Goal: Task Accomplishment & Management: Use online tool/utility

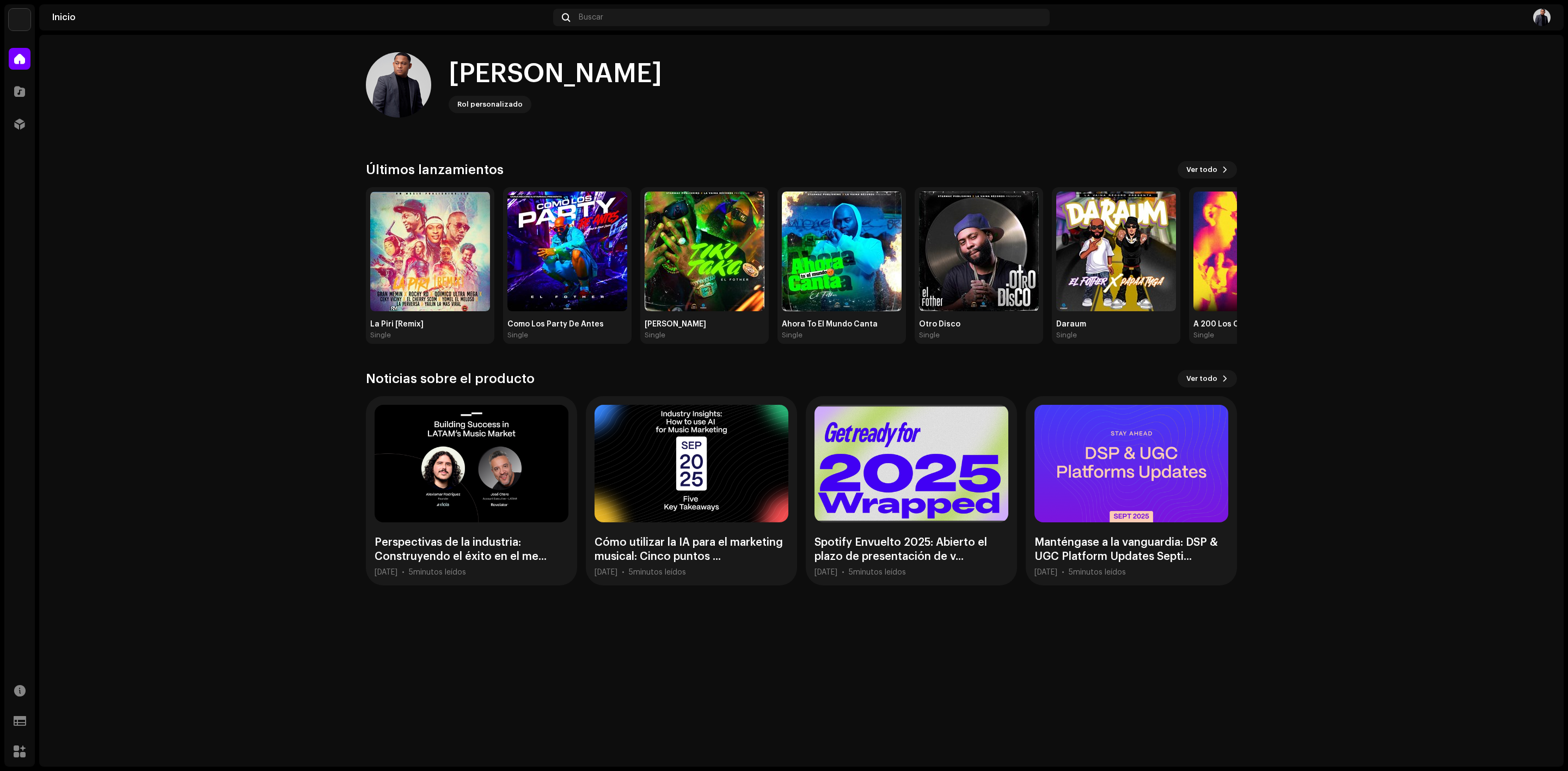
click at [23, 111] on div "Distribución" at bounding box center [19, 124] width 30 height 30
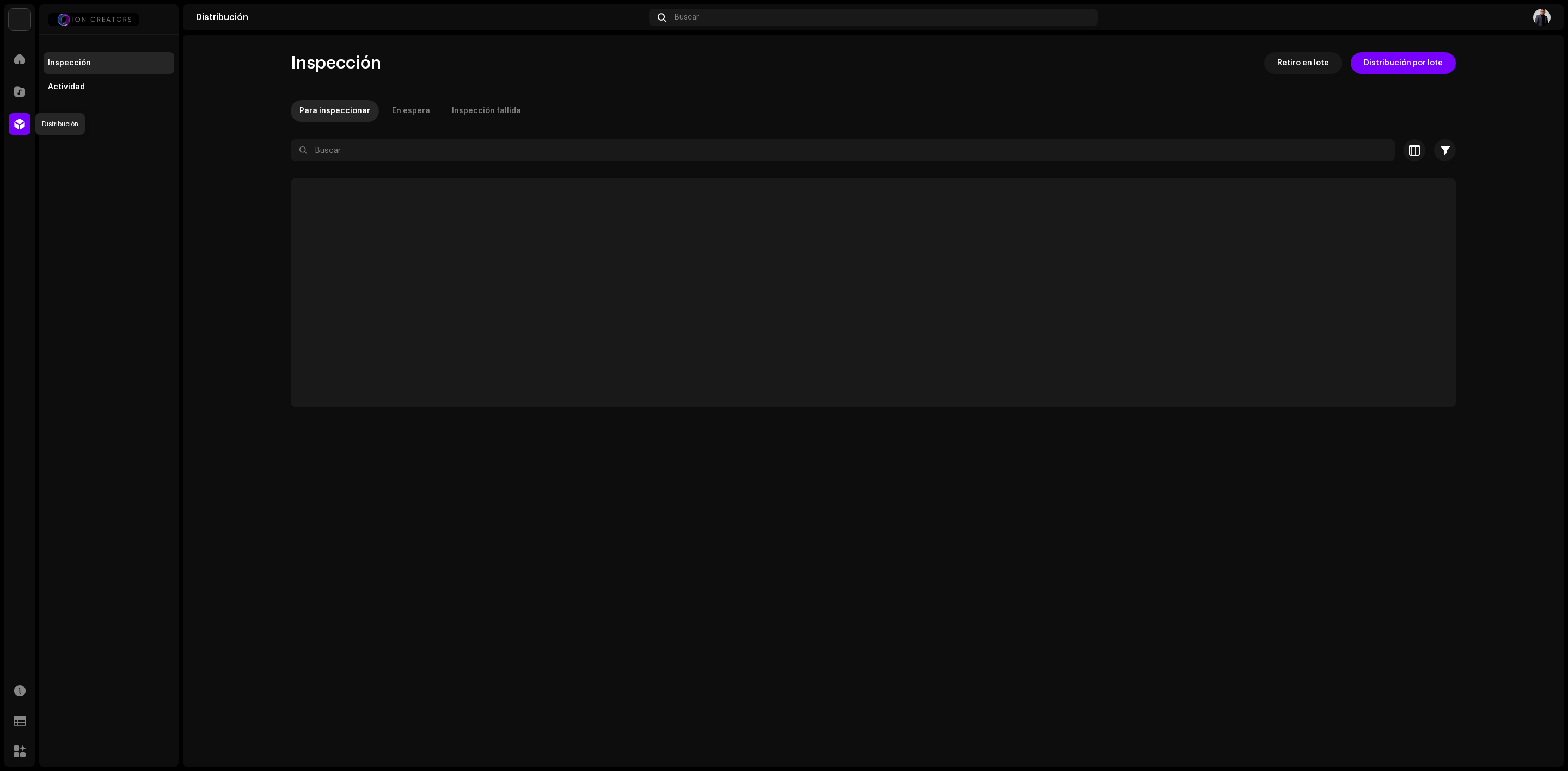
click at [18, 120] on span at bounding box center [19, 124] width 11 height 9
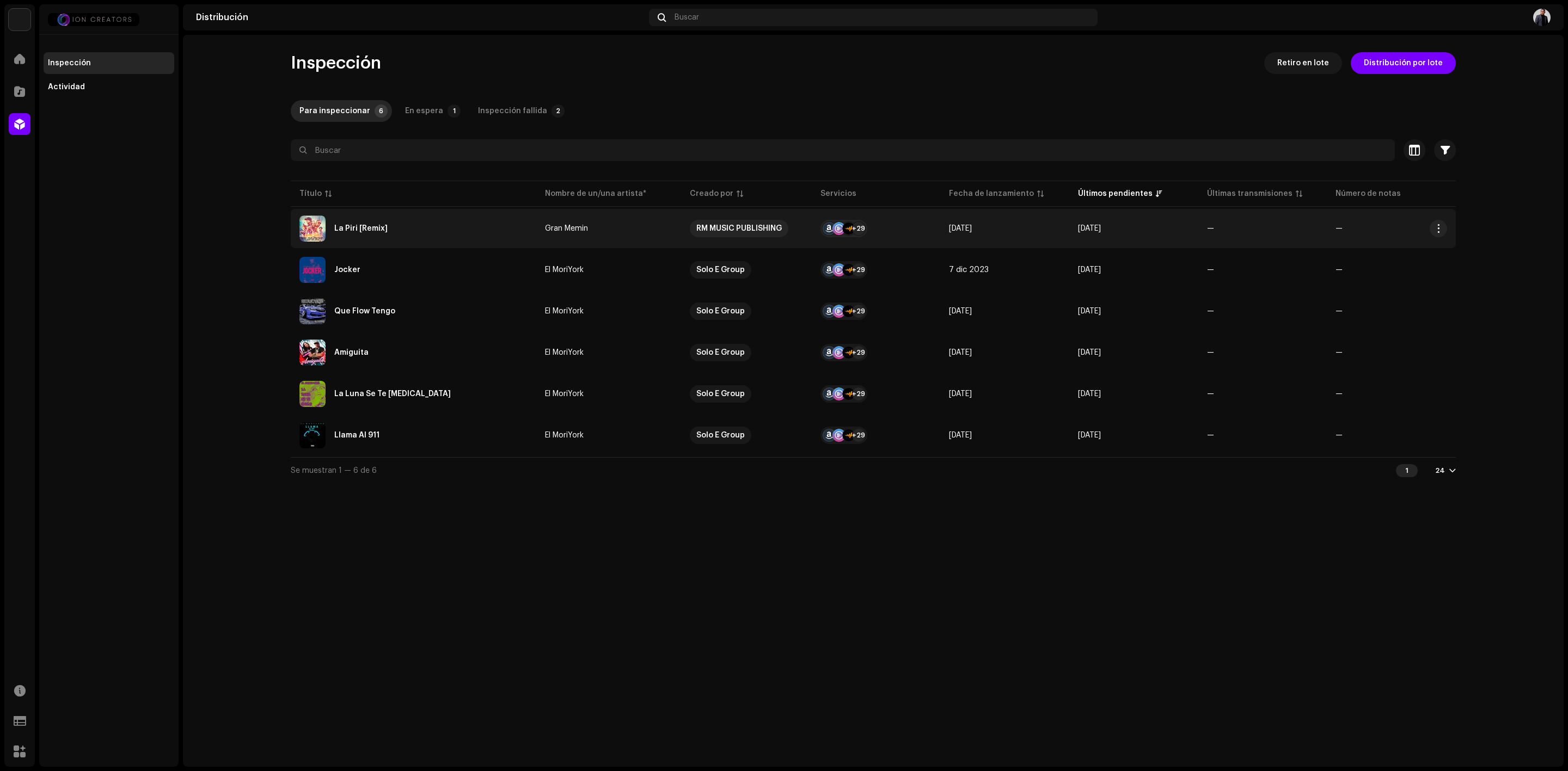
click at [374, 225] on div "La Piri [Remix]" at bounding box center [361, 228] width 54 height 8
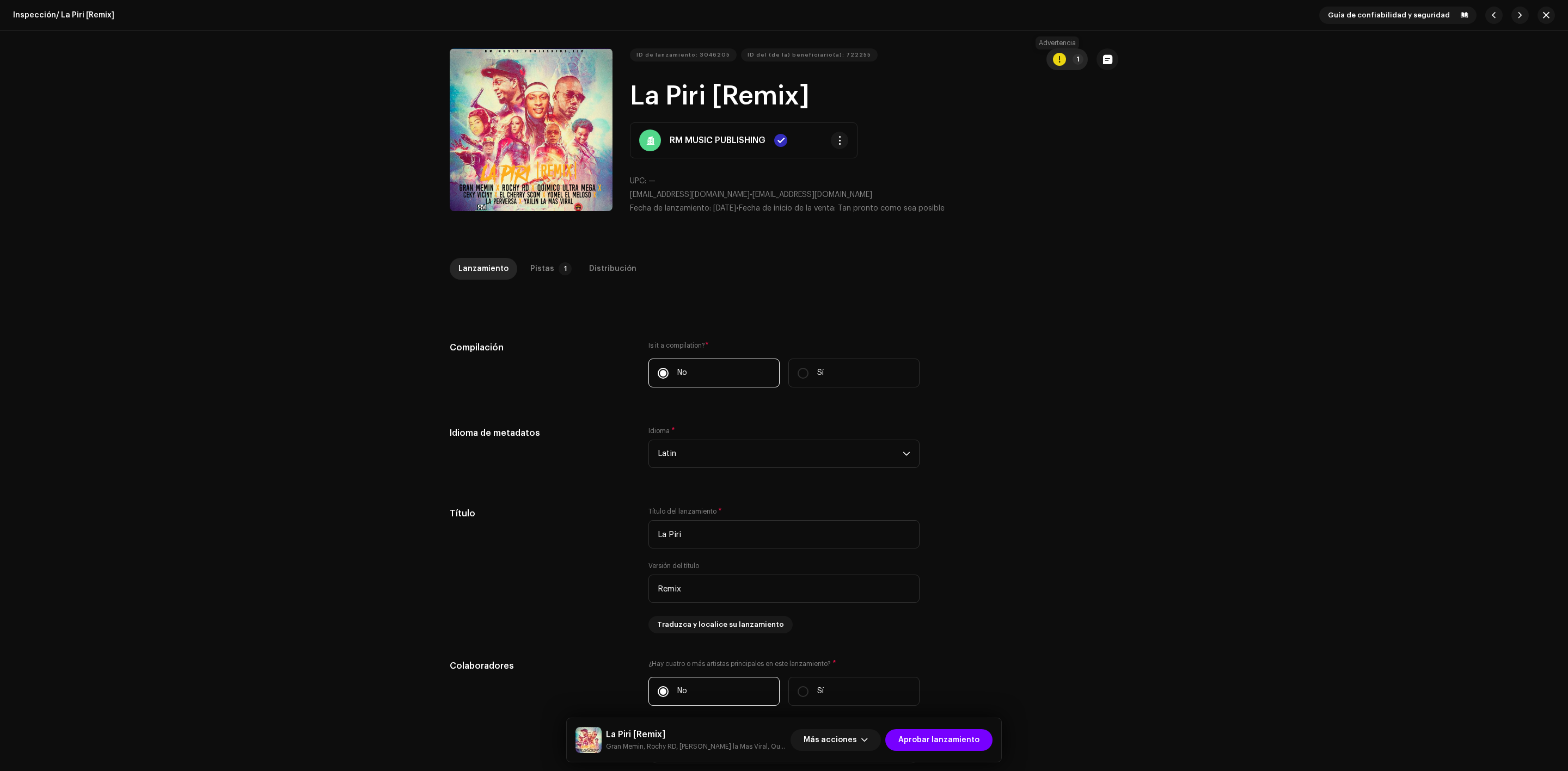
click at [1063, 59] on div "button" at bounding box center [1059, 59] width 13 height 13
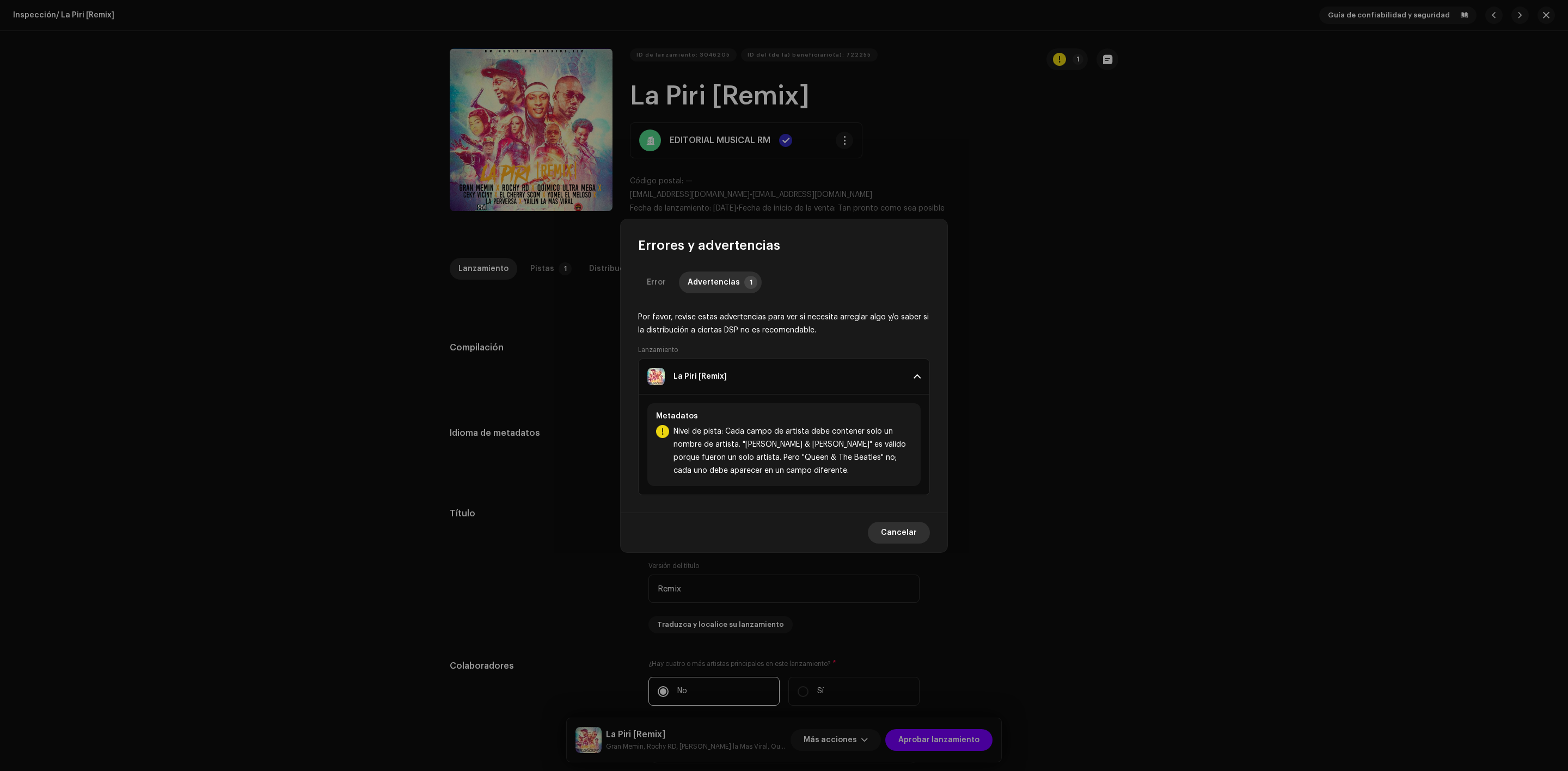
click at [908, 529] on font "Cancelar" at bounding box center [898, 532] width 36 height 8
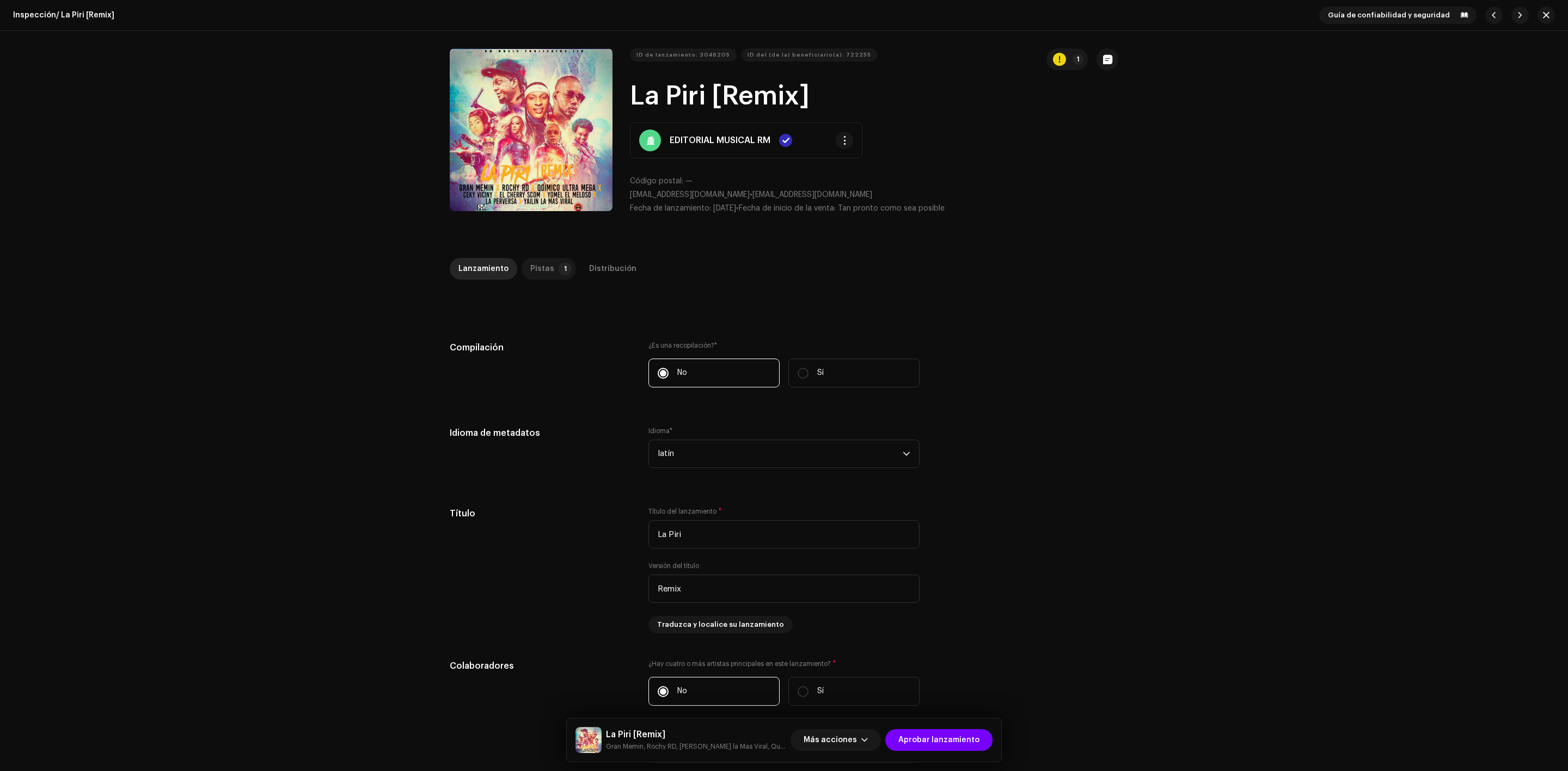
click at [539, 262] on div "Pistas" at bounding box center [542, 269] width 24 height 22
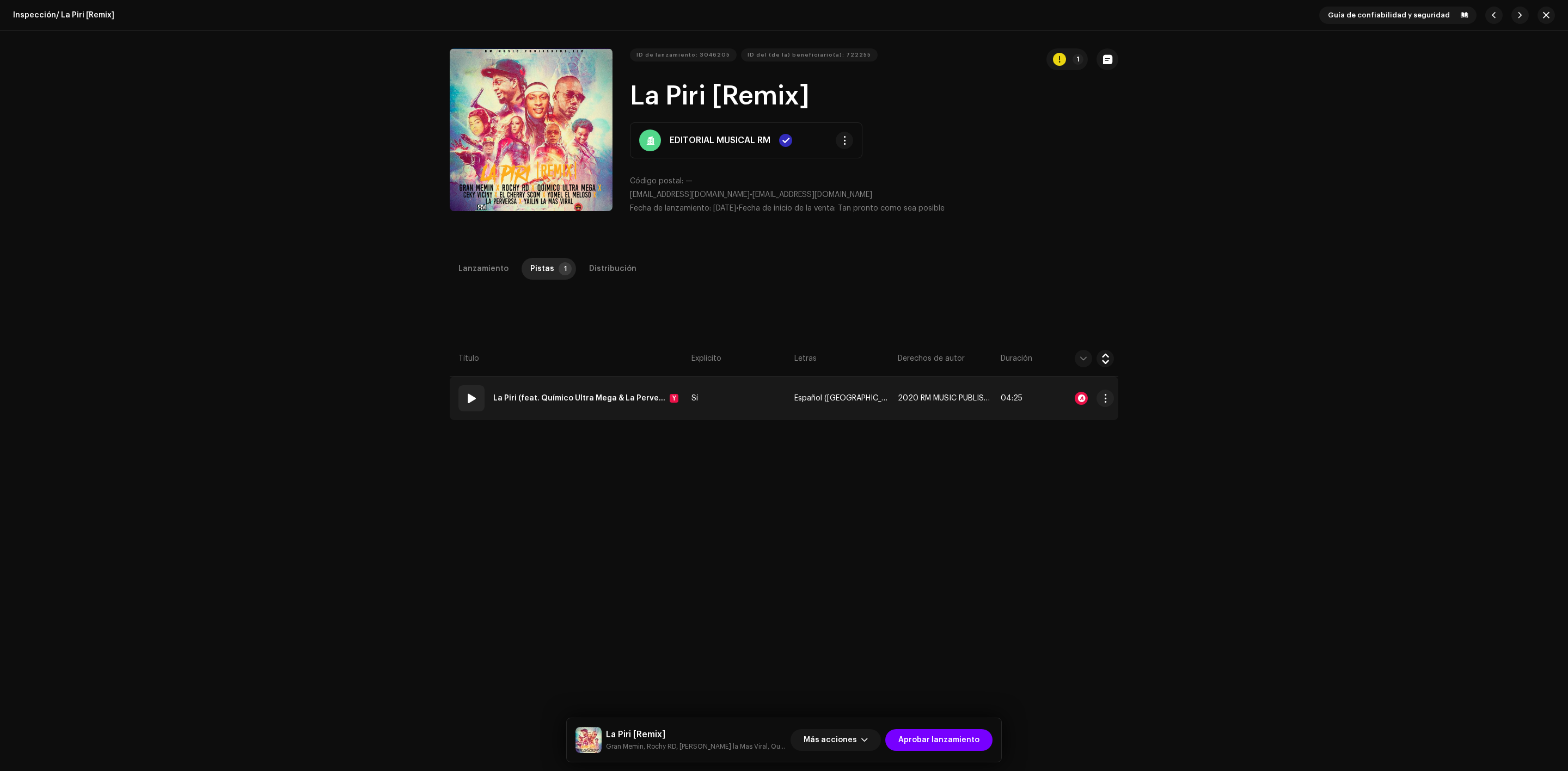
click at [887, 402] on td "Español ([GEOGRAPHIC_DATA])" at bounding box center [841, 399] width 103 height 44
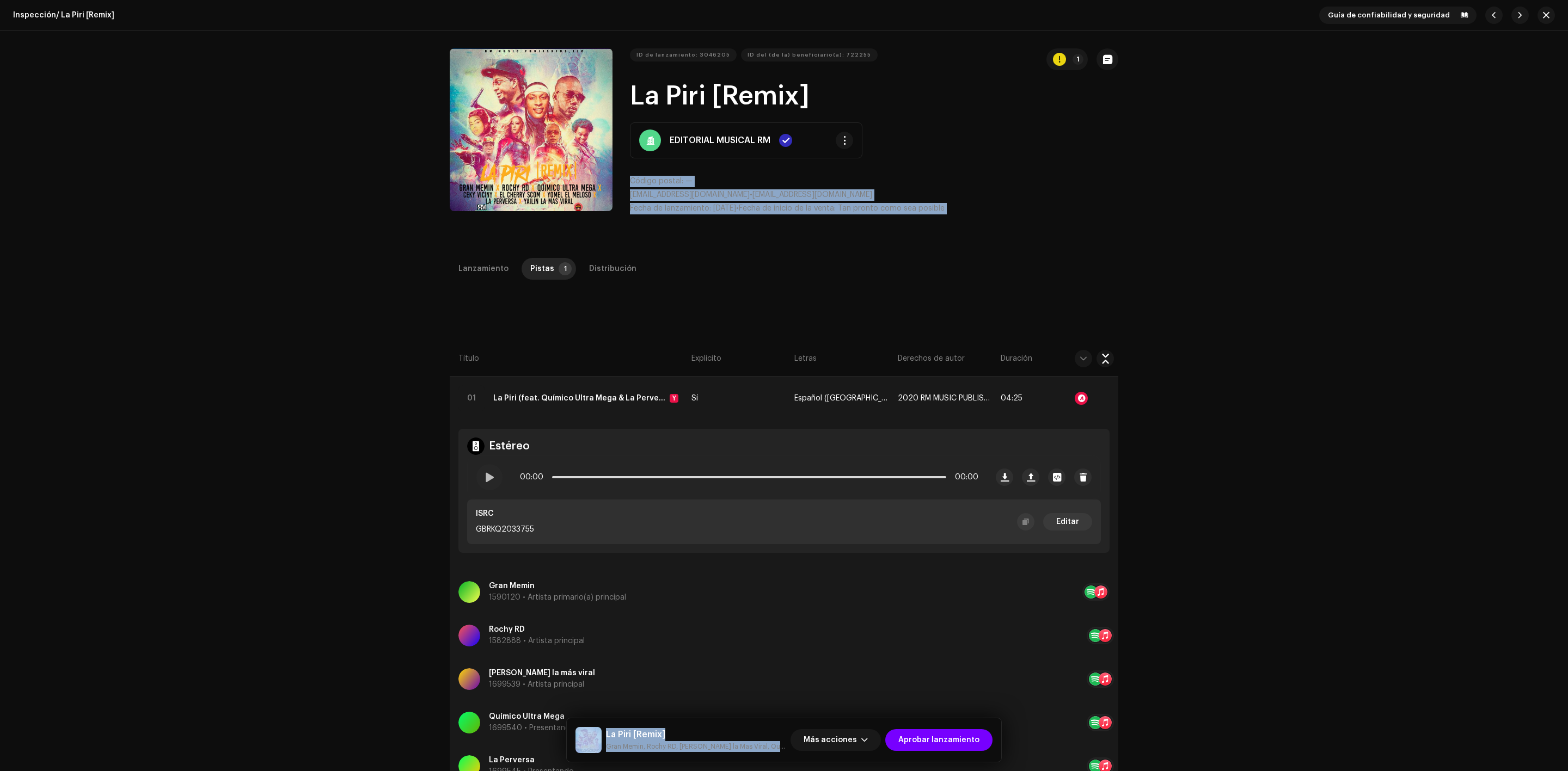
drag, startPoint x: 1563, startPoint y: 152, endPoint x: 1566, endPoint y: 278, distance: 126.0
click at [1566, 278] on div "Inspección / La Piri [Remix] Guía de confiabilidad y seguridad ID de lanzamient…" at bounding box center [784, 385] width 1568 height 771
click at [598, 268] on font "Distribución" at bounding box center [613, 269] width 47 height 8
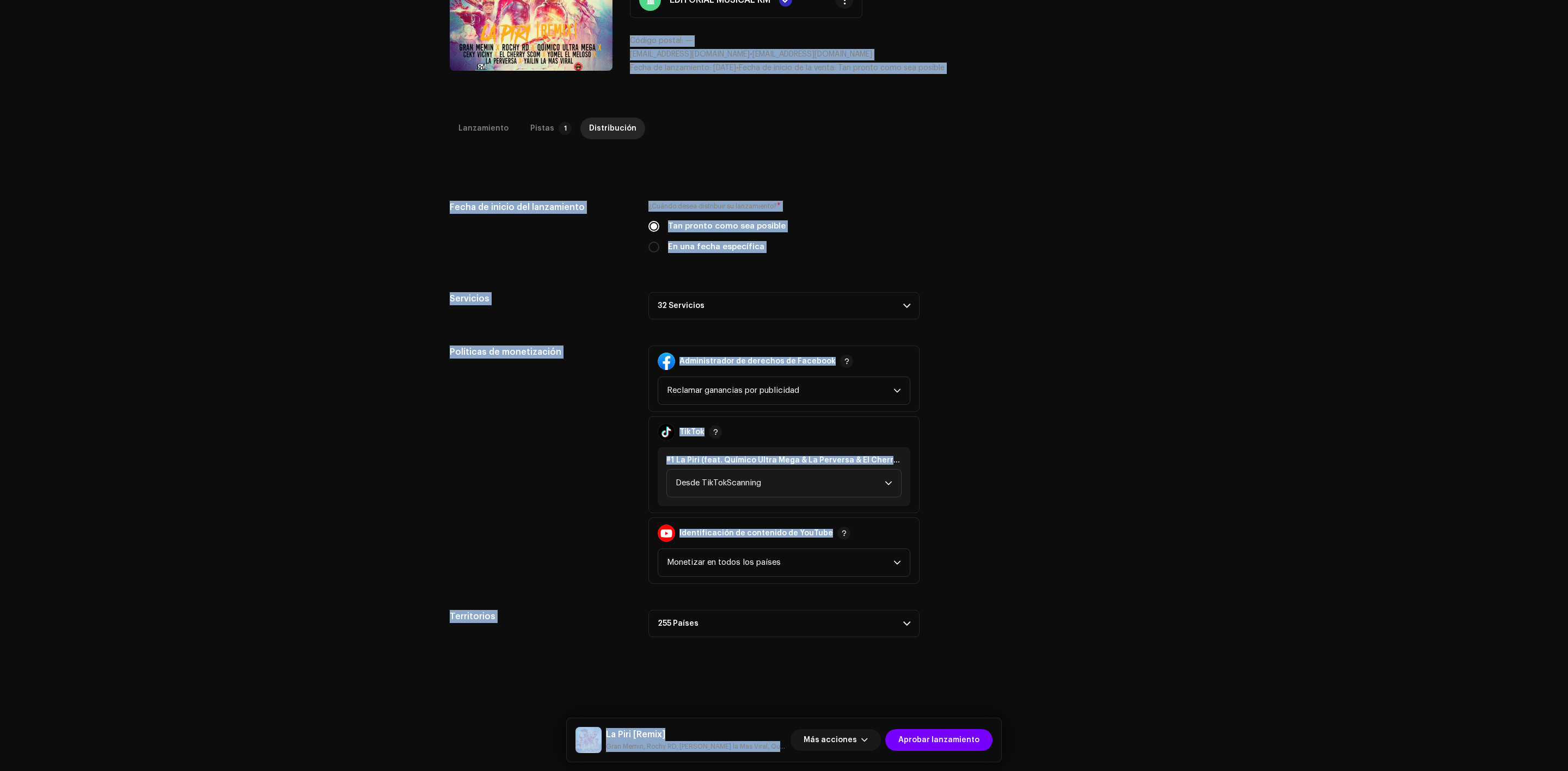
scroll to position [259, 0]
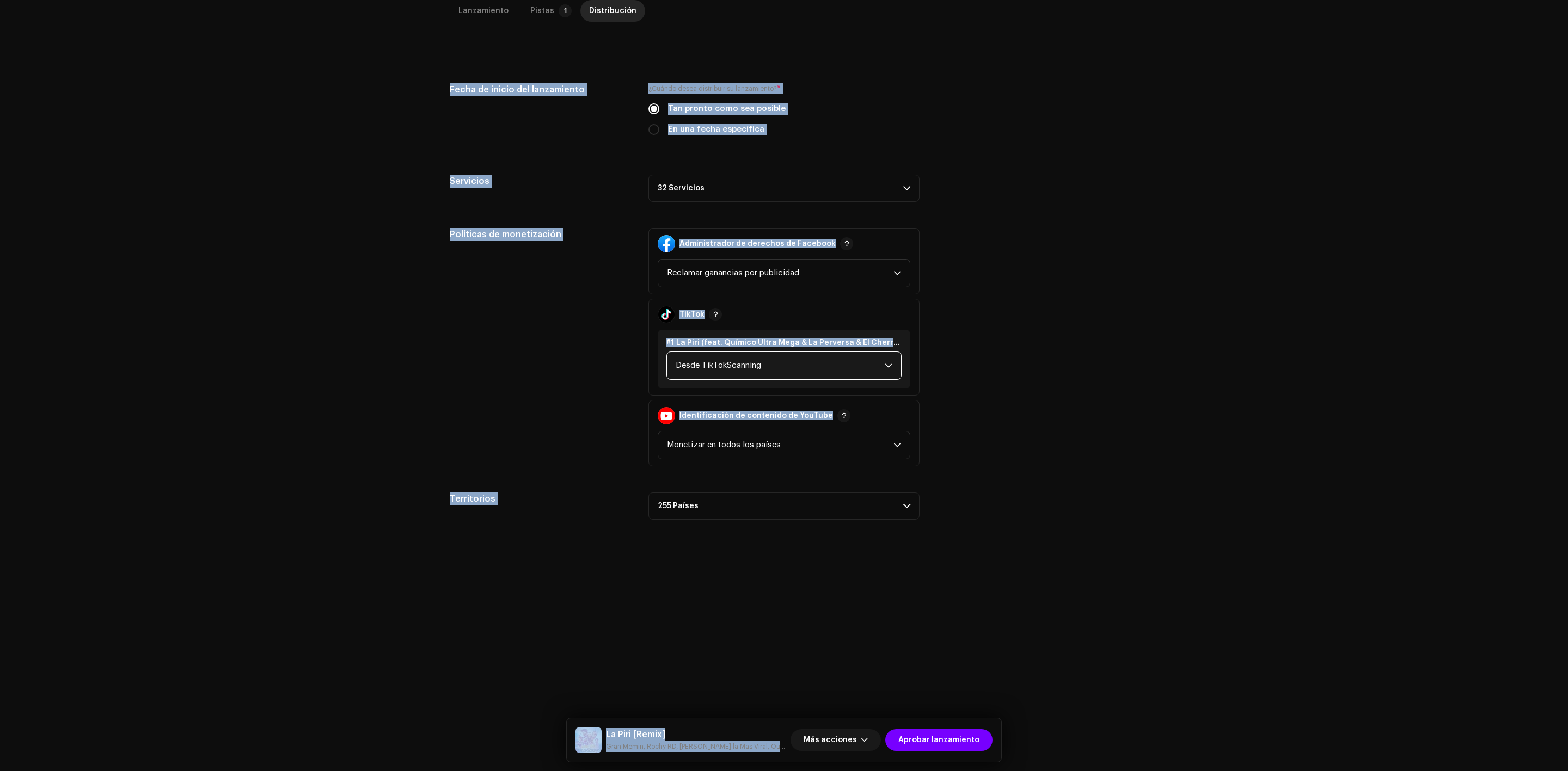
click at [741, 366] on font "Desde TikTokScanning" at bounding box center [718, 365] width 85 height 8
click at [698, 438] on span "Monetize" at bounding box center [693, 440] width 36 height 11
click at [949, 740] on span "Aprobar lanzamiento" at bounding box center [939, 741] width 81 height 22
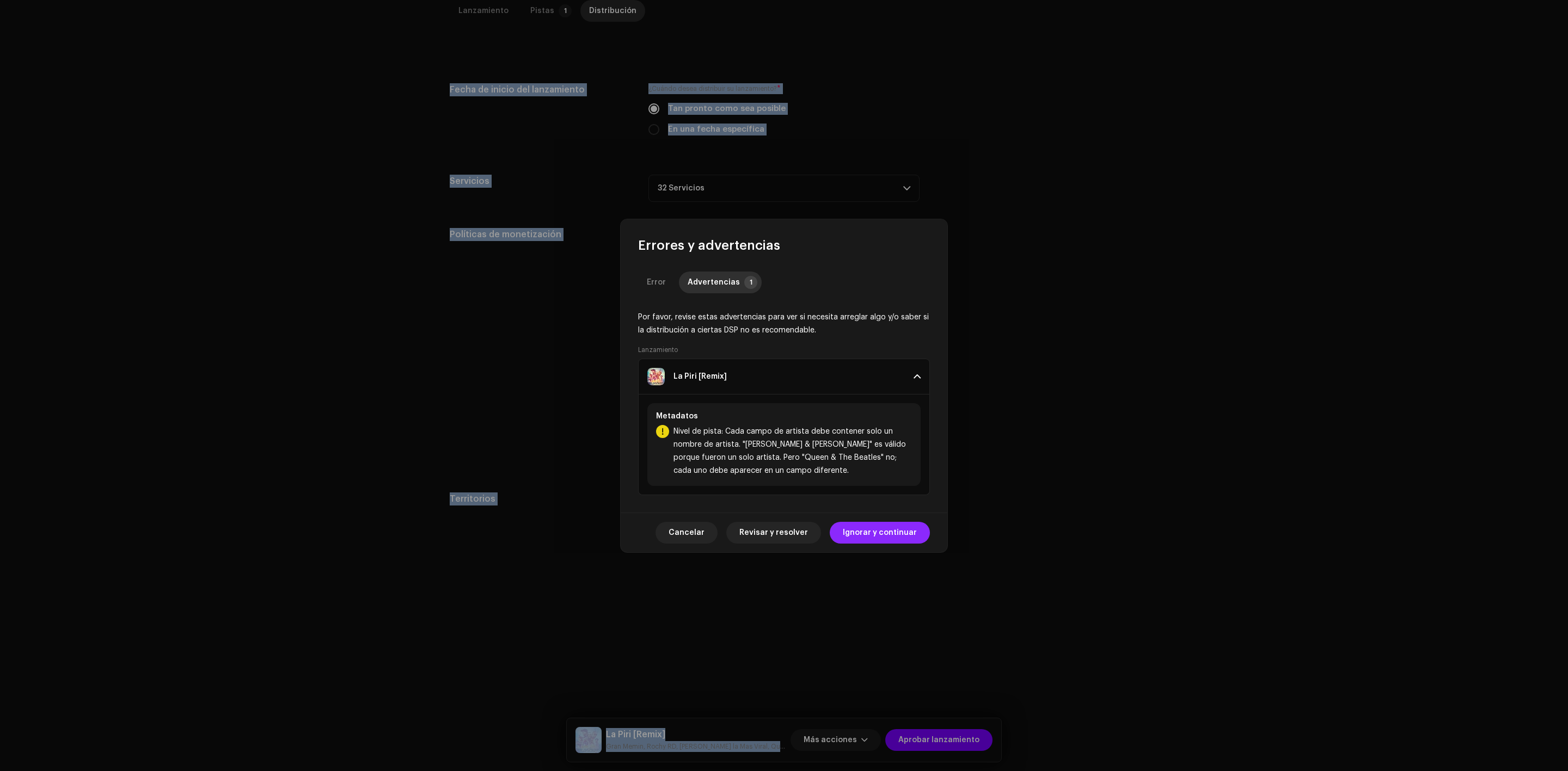
click at [887, 529] on span "Ignorar y continuar" at bounding box center [880, 533] width 74 height 22
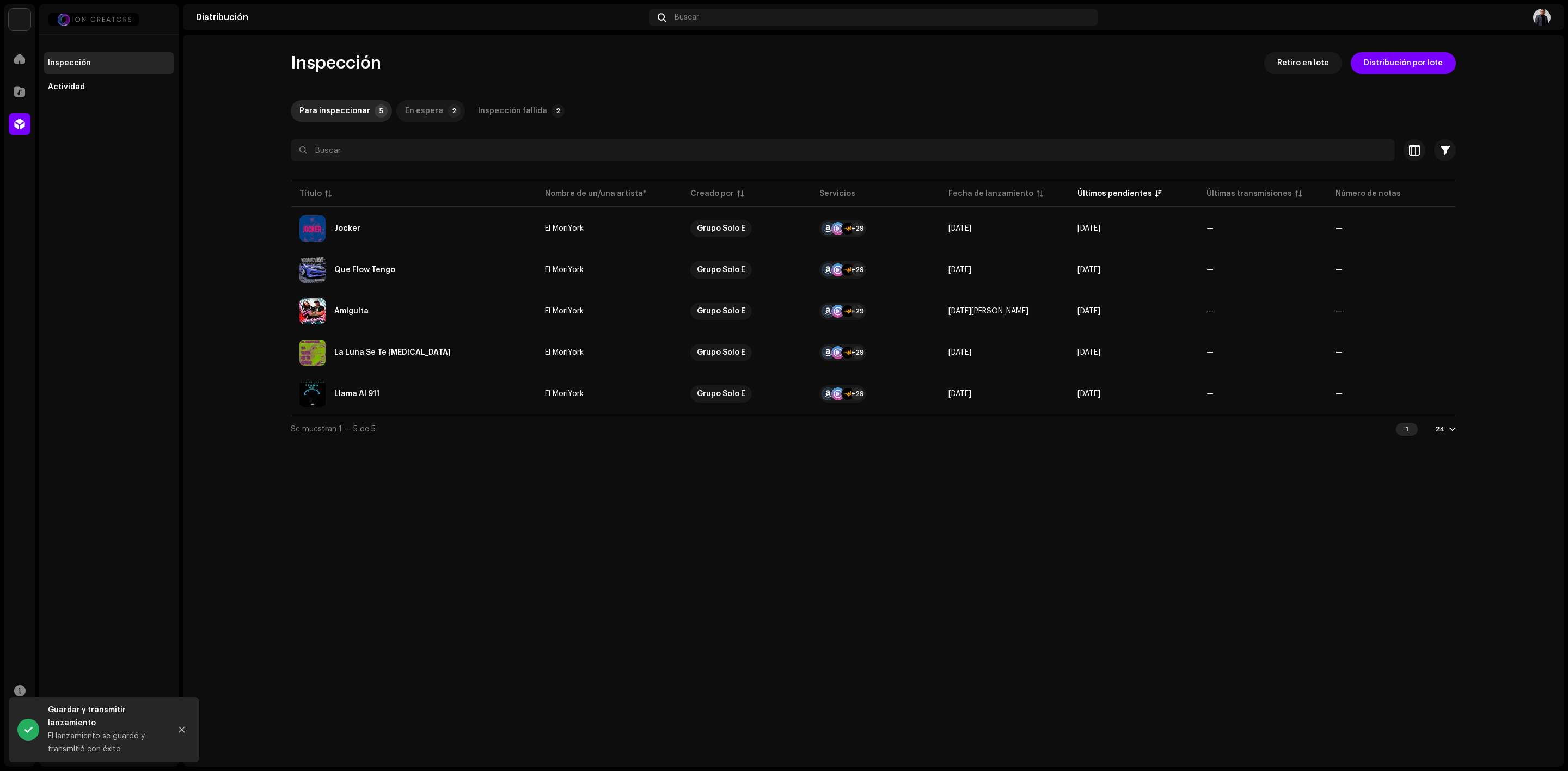
click at [410, 115] on div "En espera" at bounding box center [424, 111] width 38 height 22
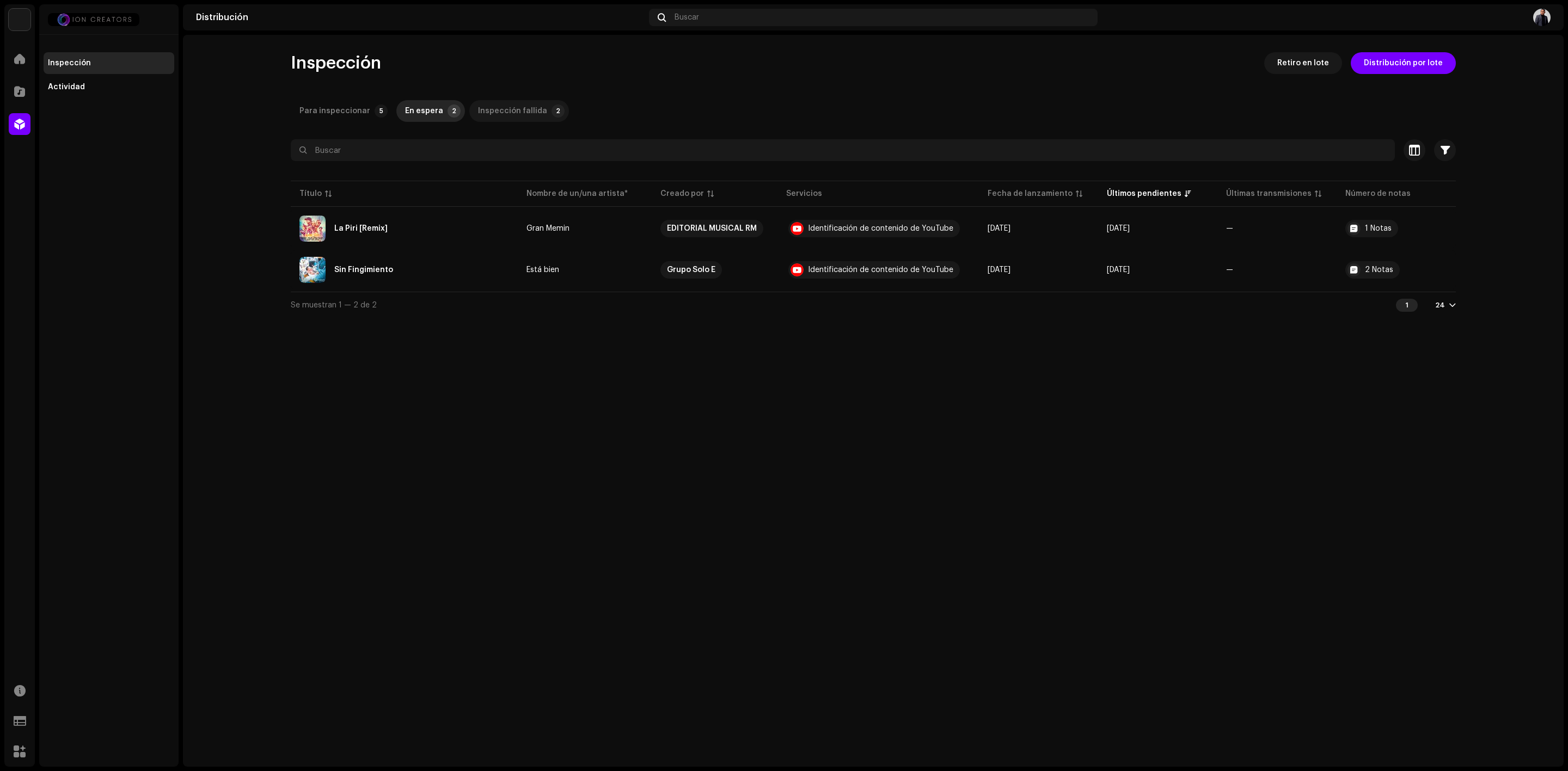
click at [508, 113] on font "Inspección fallida" at bounding box center [513, 111] width 69 height 8
click at [67, 84] on div "Actividad" at bounding box center [66, 87] width 37 height 9
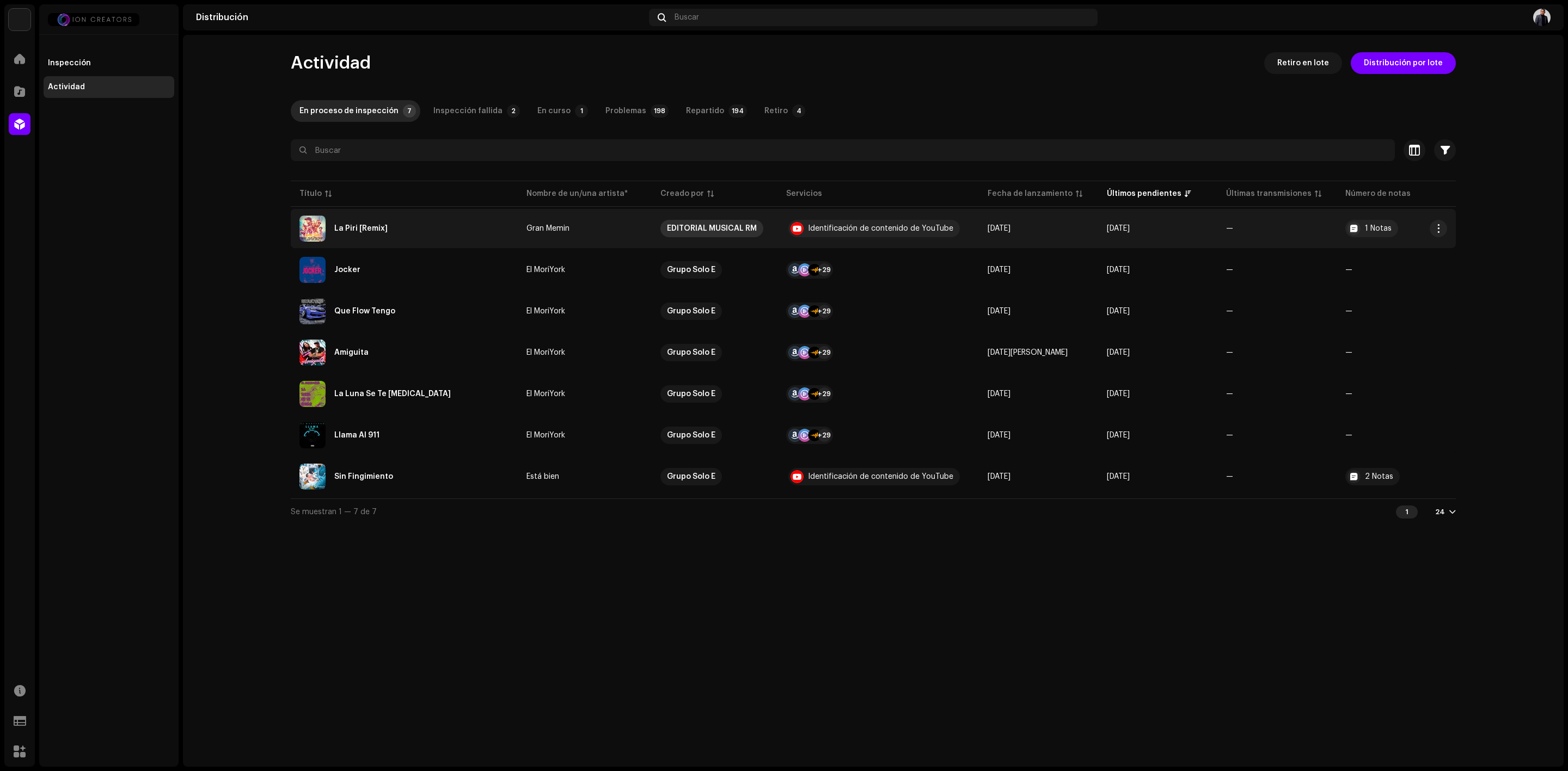
click at [744, 229] on font "EDITORIAL MUSICAL RM" at bounding box center [712, 228] width 90 height 8
click at [353, 229] on font "La Piri [Remix]" at bounding box center [361, 228] width 54 height 8
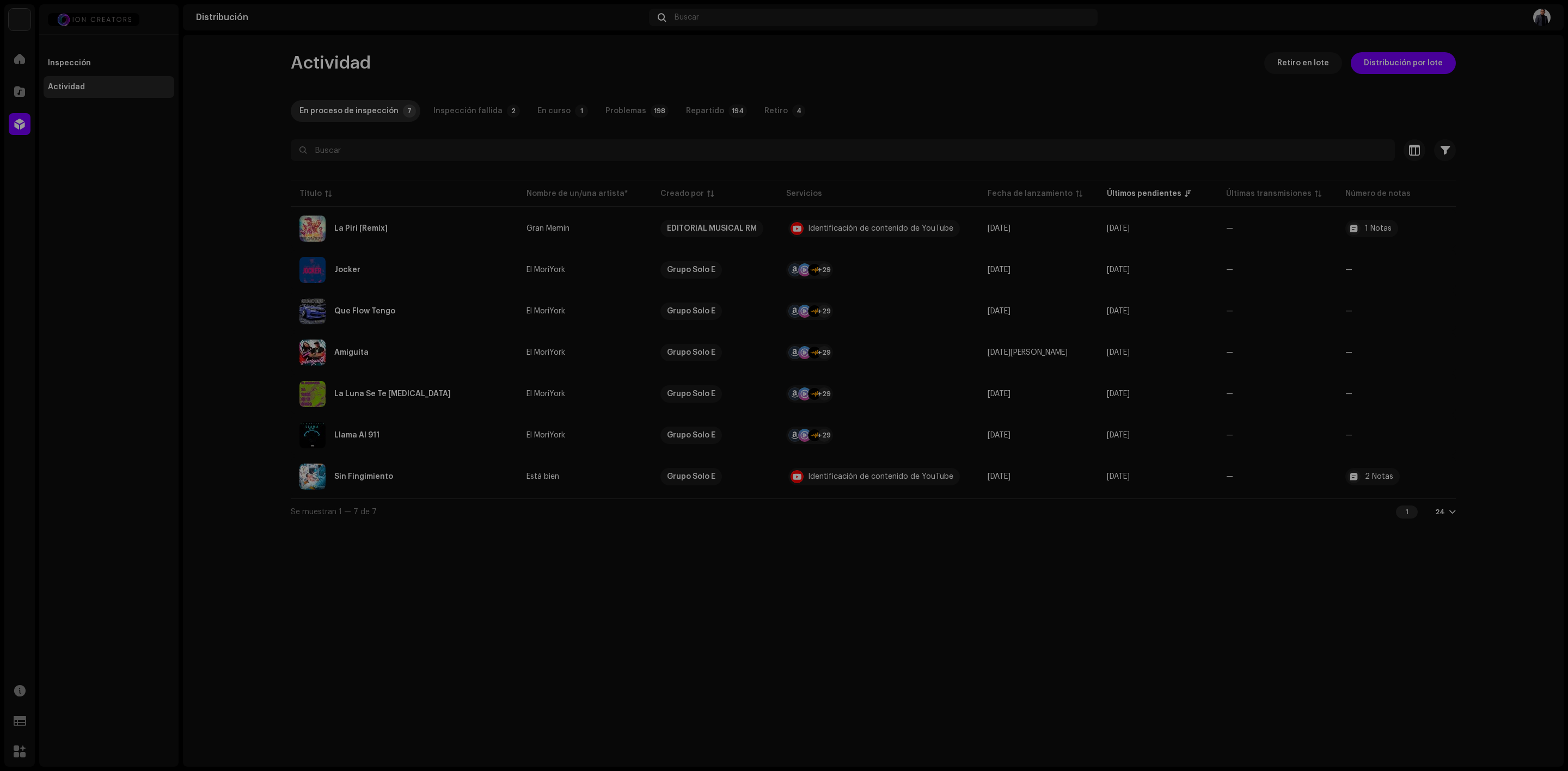
click at [967, 606] on div "La Piri [Remix] Gran Memin Servicio Últimos pendientes Últimas transmisiones Es…" at bounding box center [784, 385] width 1568 height 771
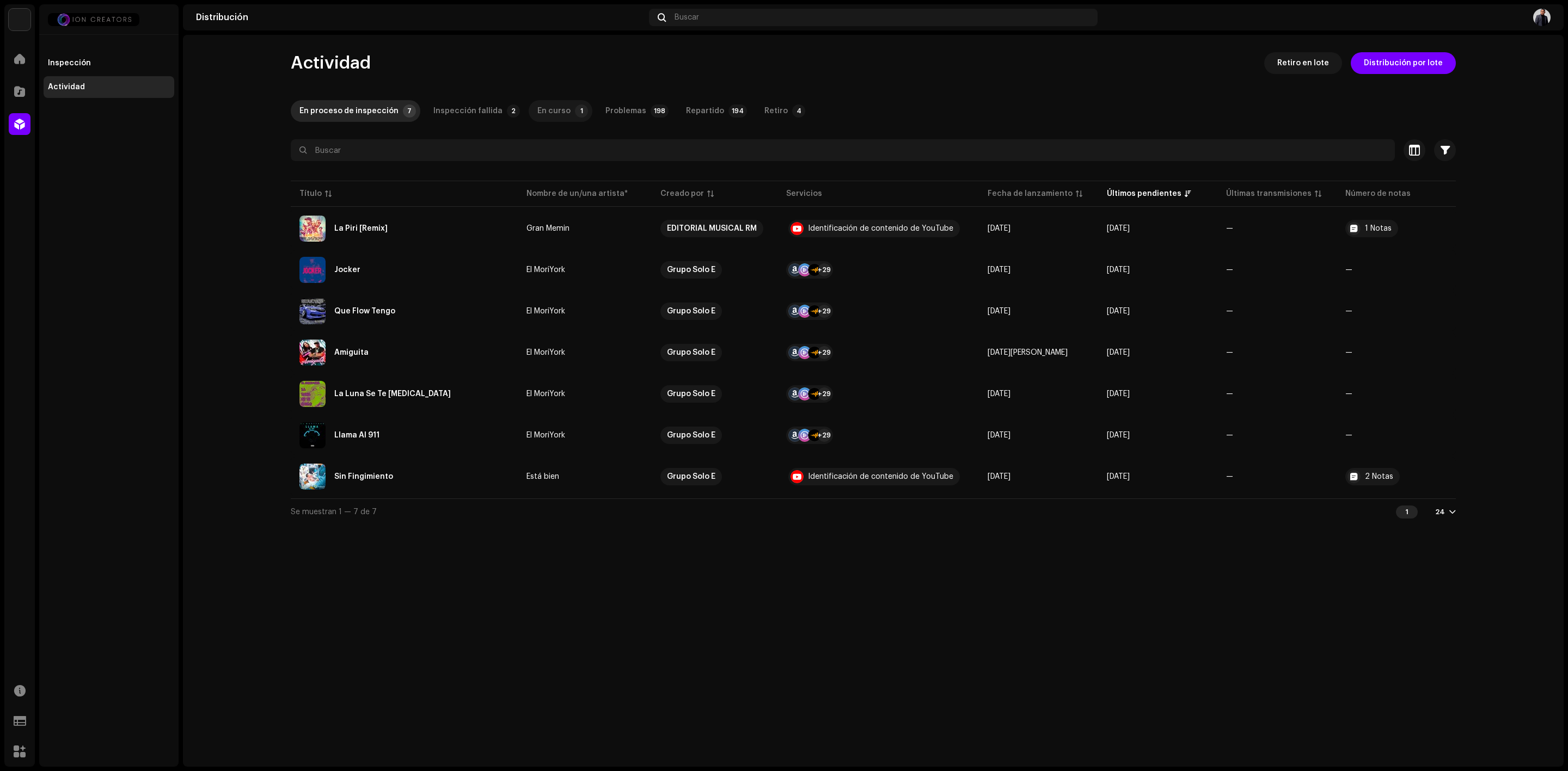
click at [545, 108] on div "En curso" at bounding box center [554, 111] width 33 height 22
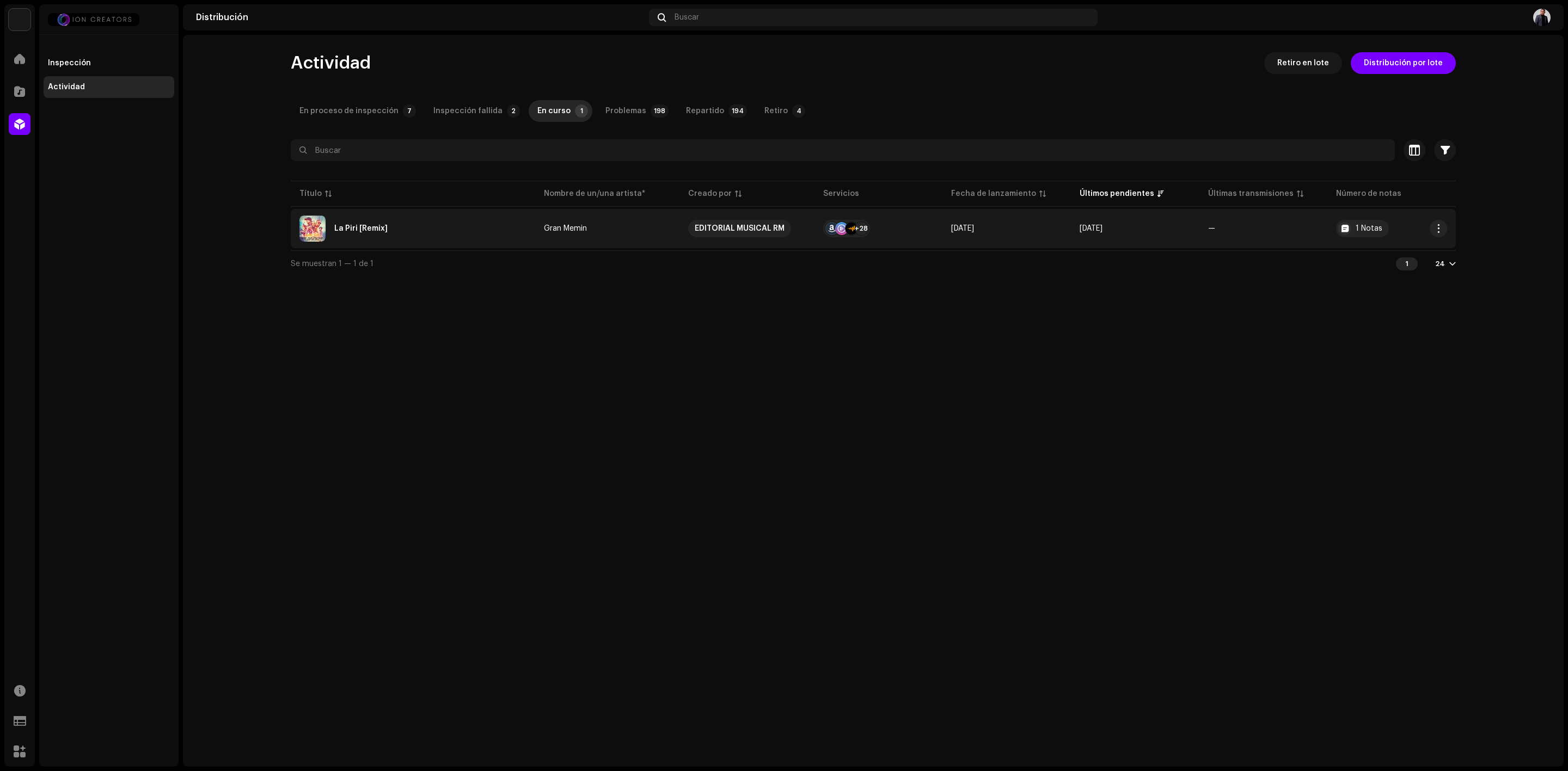
click at [376, 234] on div "La Piri [Remix]" at bounding box center [413, 228] width 227 height 26
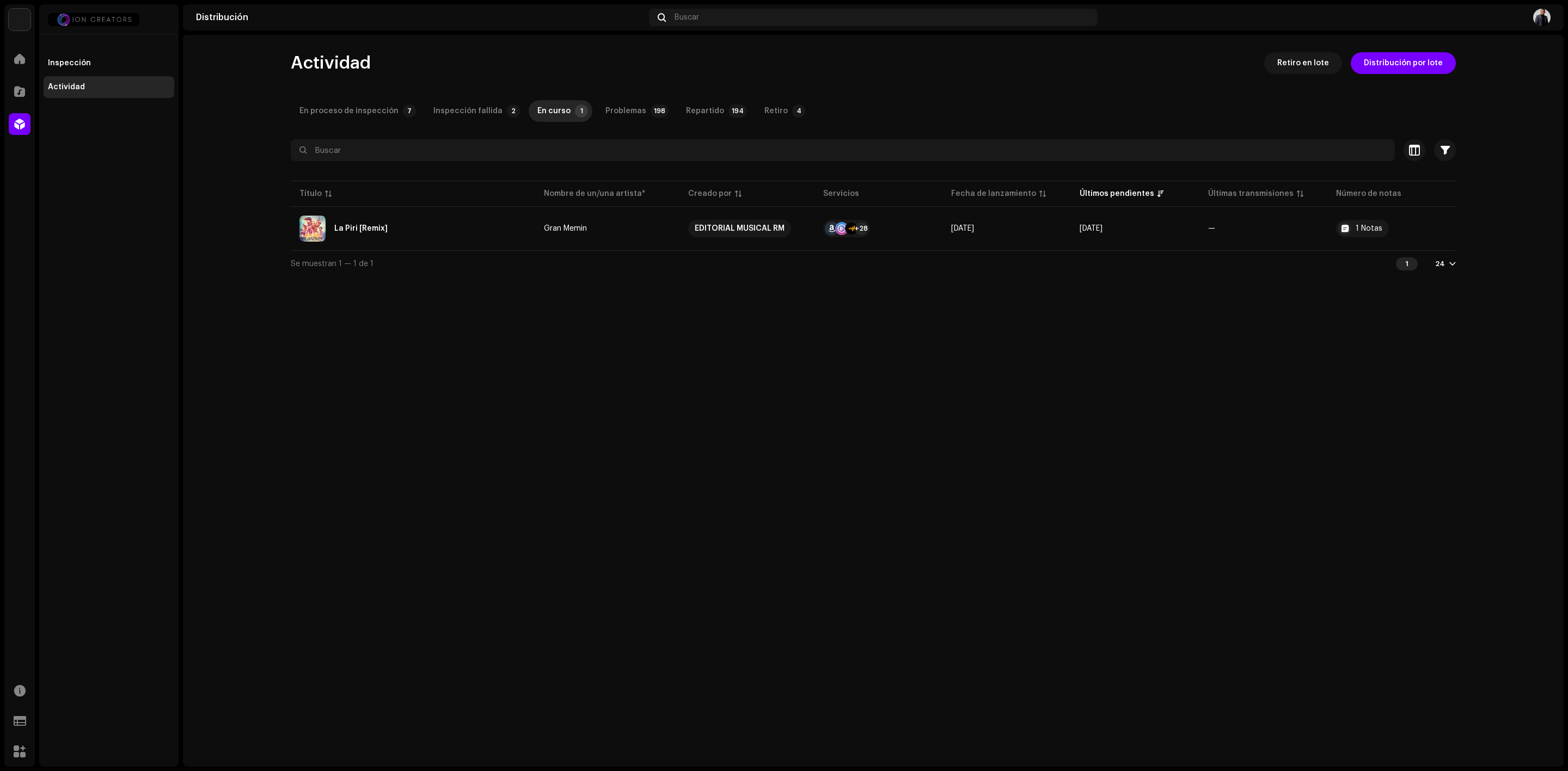
click at [1208, 366] on div "La Piri [Remix] Gran Memin Servicio Últimos pendientes Últimas transmisiones Es…" at bounding box center [784, 385] width 1568 height 771
